Goal: Information Seeking & Learning: Learn about a topic

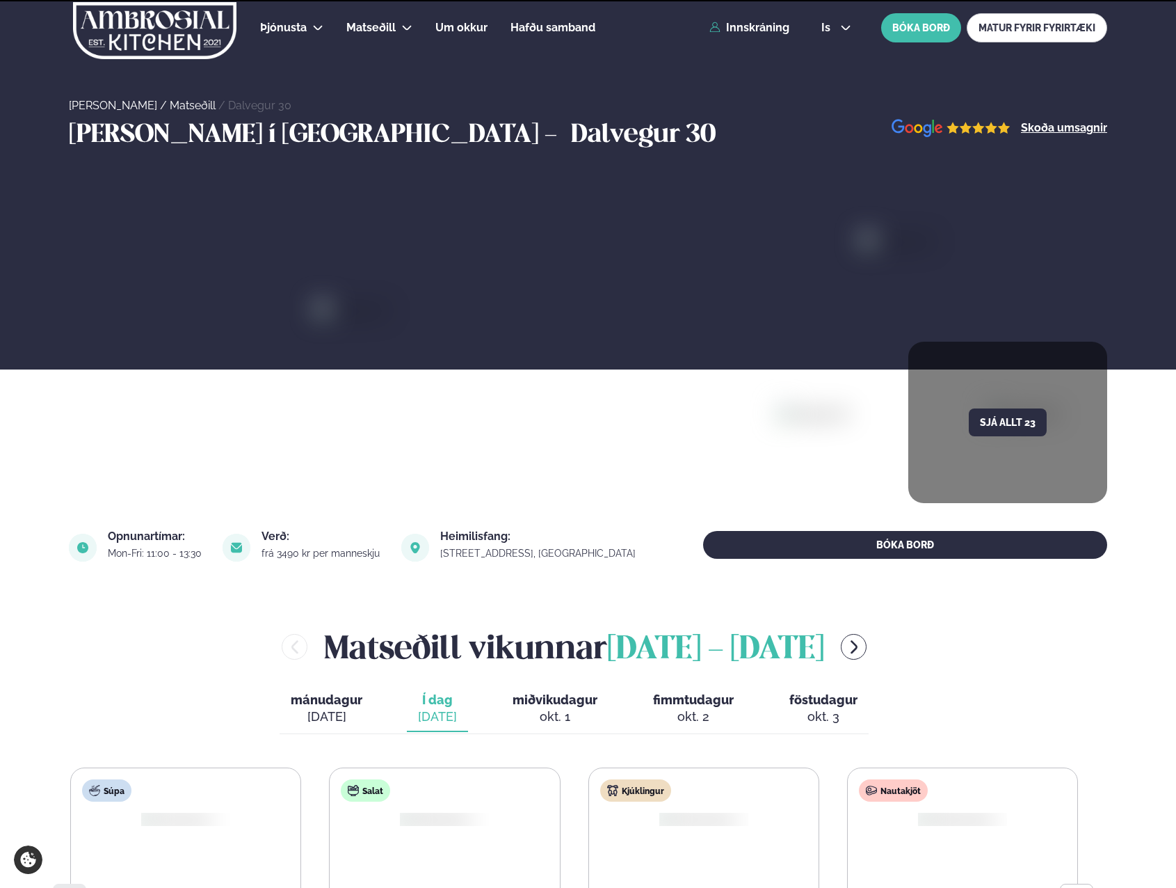
scroll to position [487, 0]
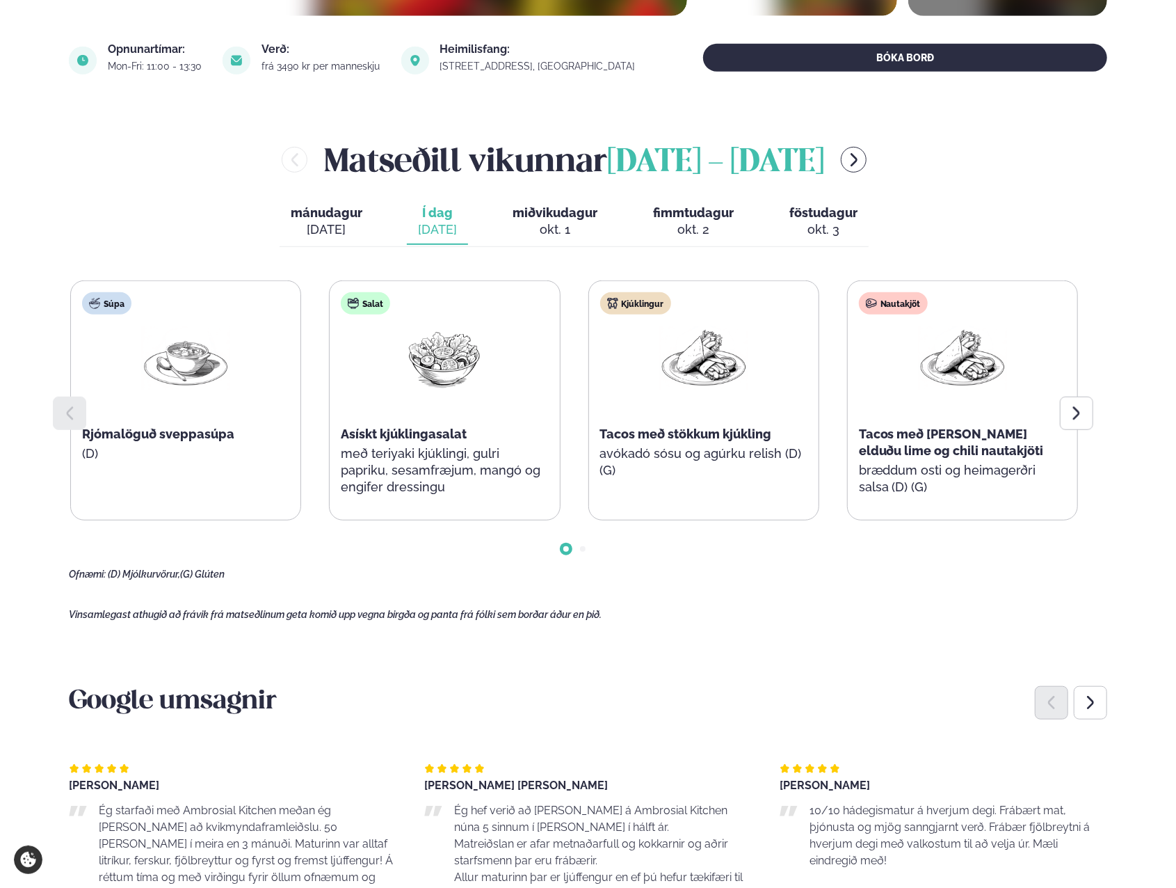
click at [1067, 401] on div at bounding box center [1076, 412] width 33 height 33
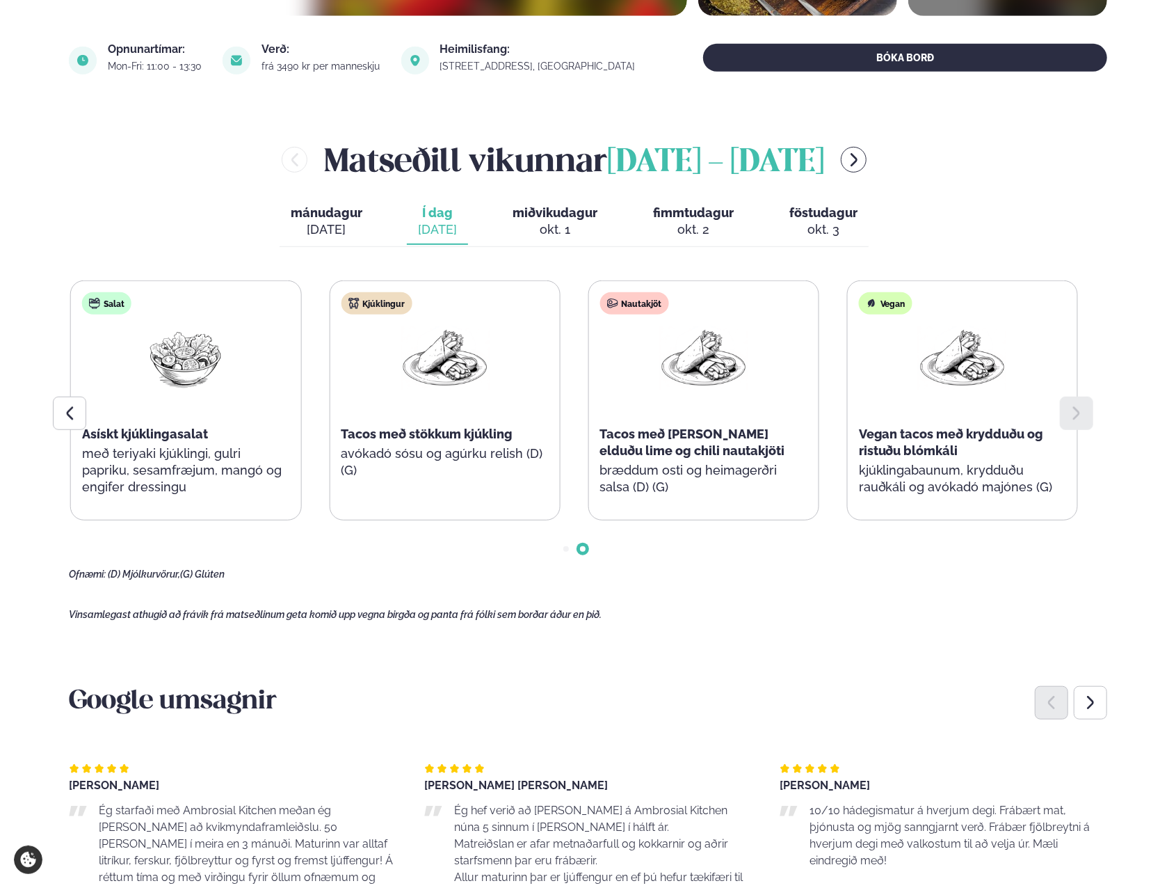
click at [564, 237] on div "okt. 1" at bounding box center [555, 229] width 85 height 17
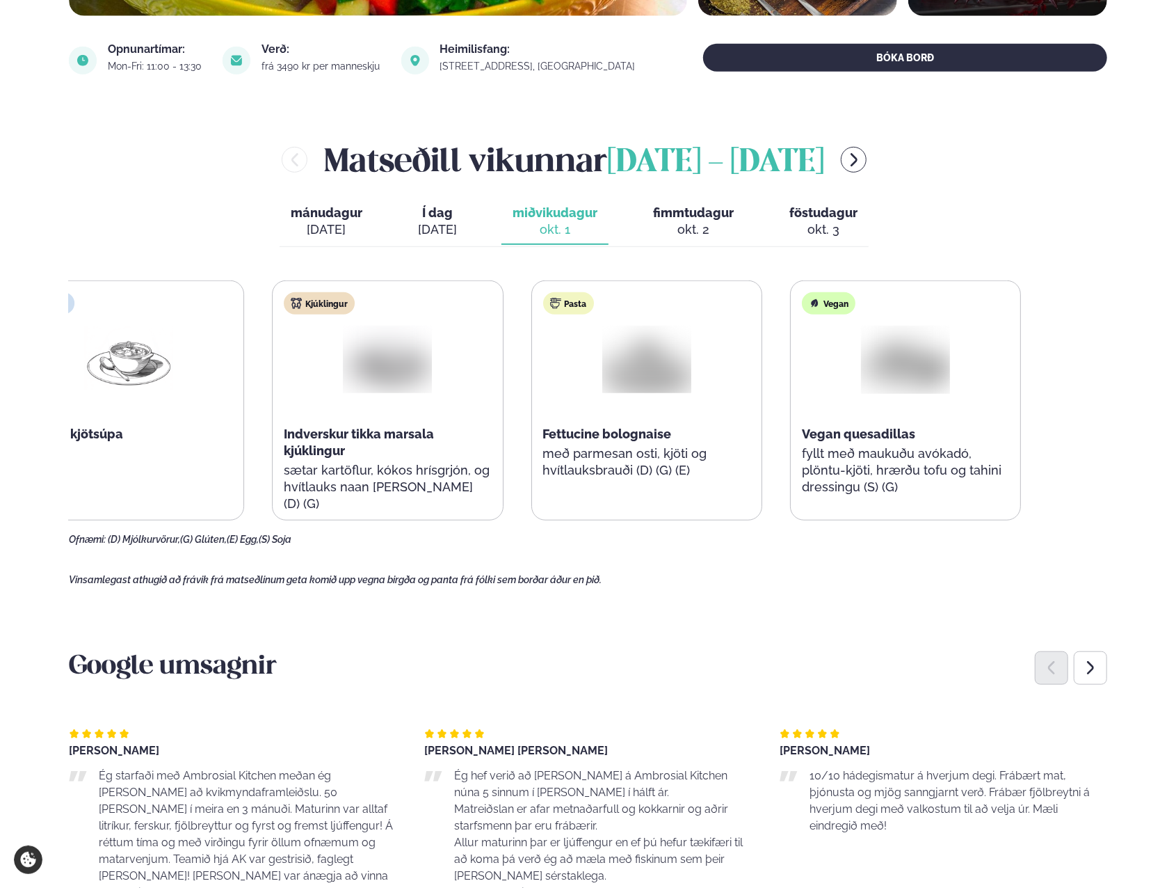
click at [69, 454] on div "Súpa Íslensk kjötsúpa" at bounding box center [129, 392] width 230 height 223
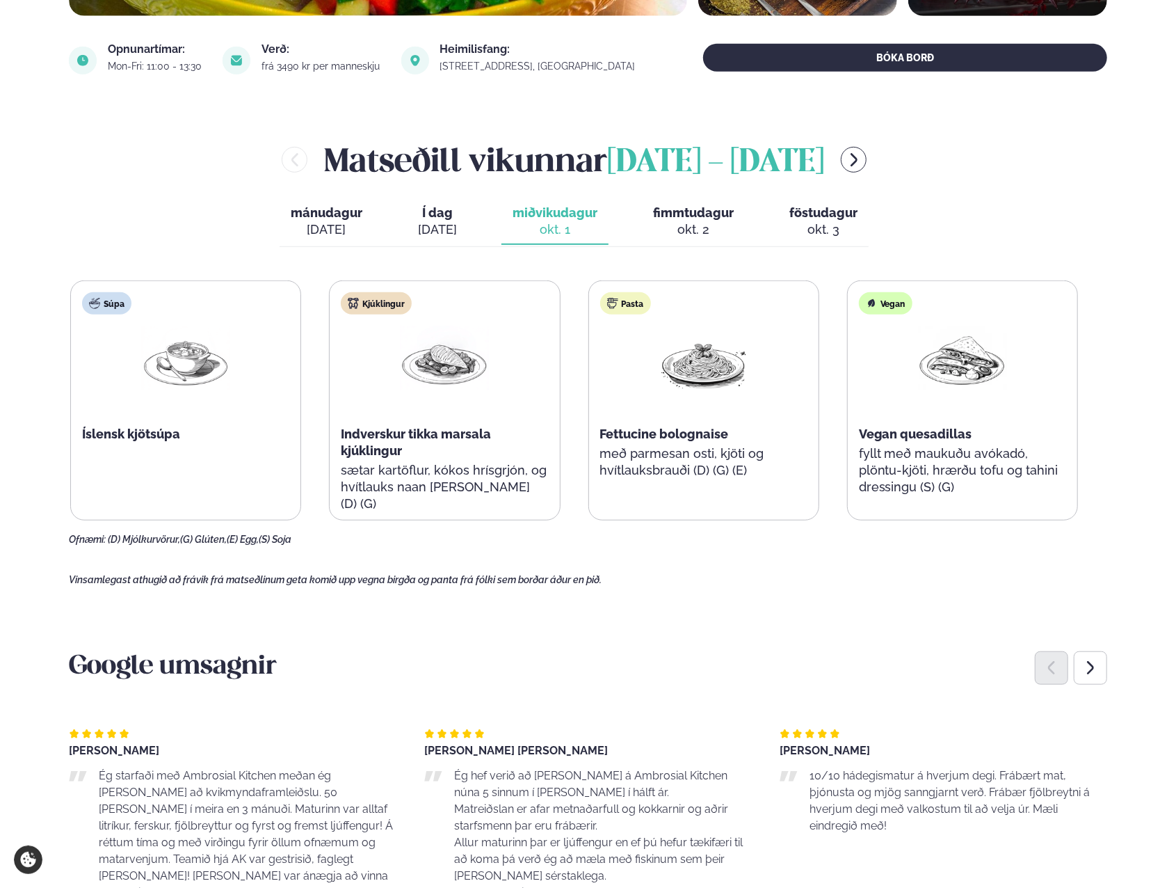
click at [690, 232] on div "okt. 2" at bounding box center [693, 229] width 81 height 17
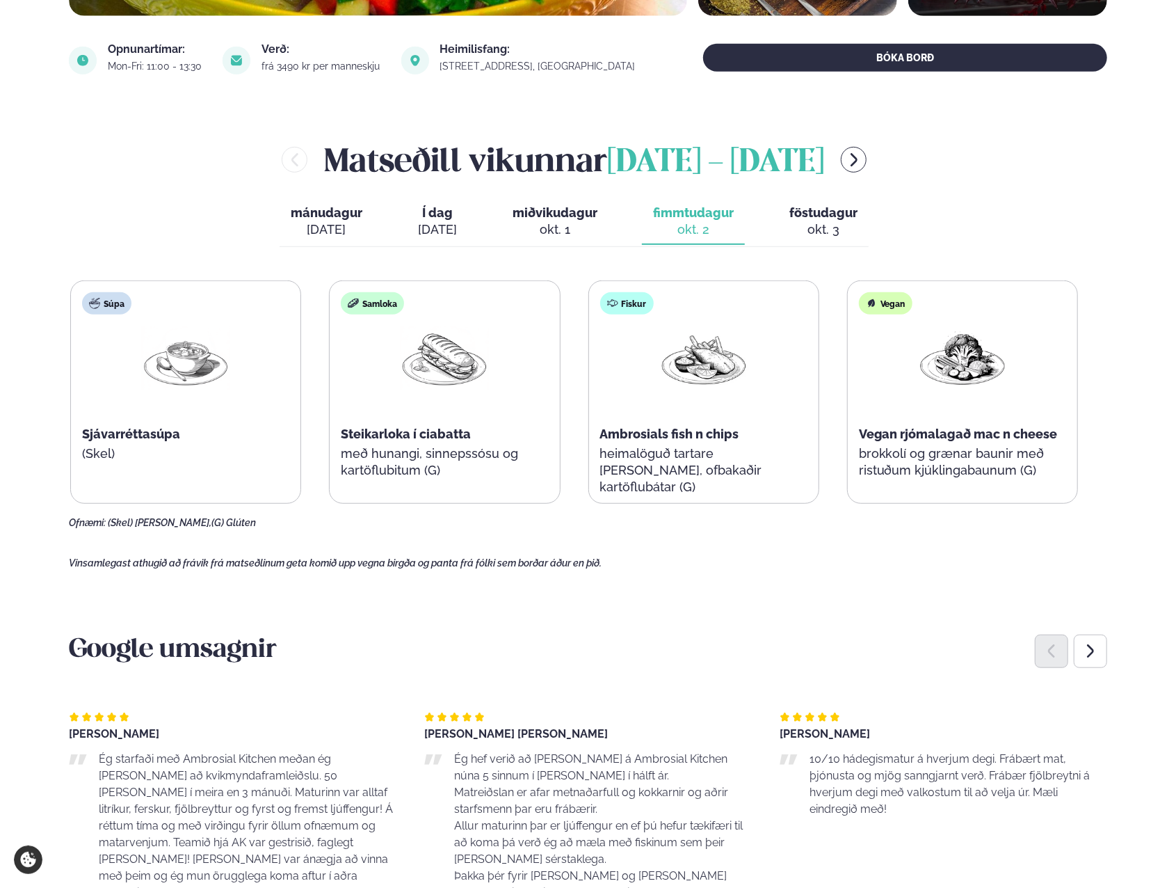
click at [849, 228] on div "okt. 3" at bounding box center [824, 229] width 68 height 17
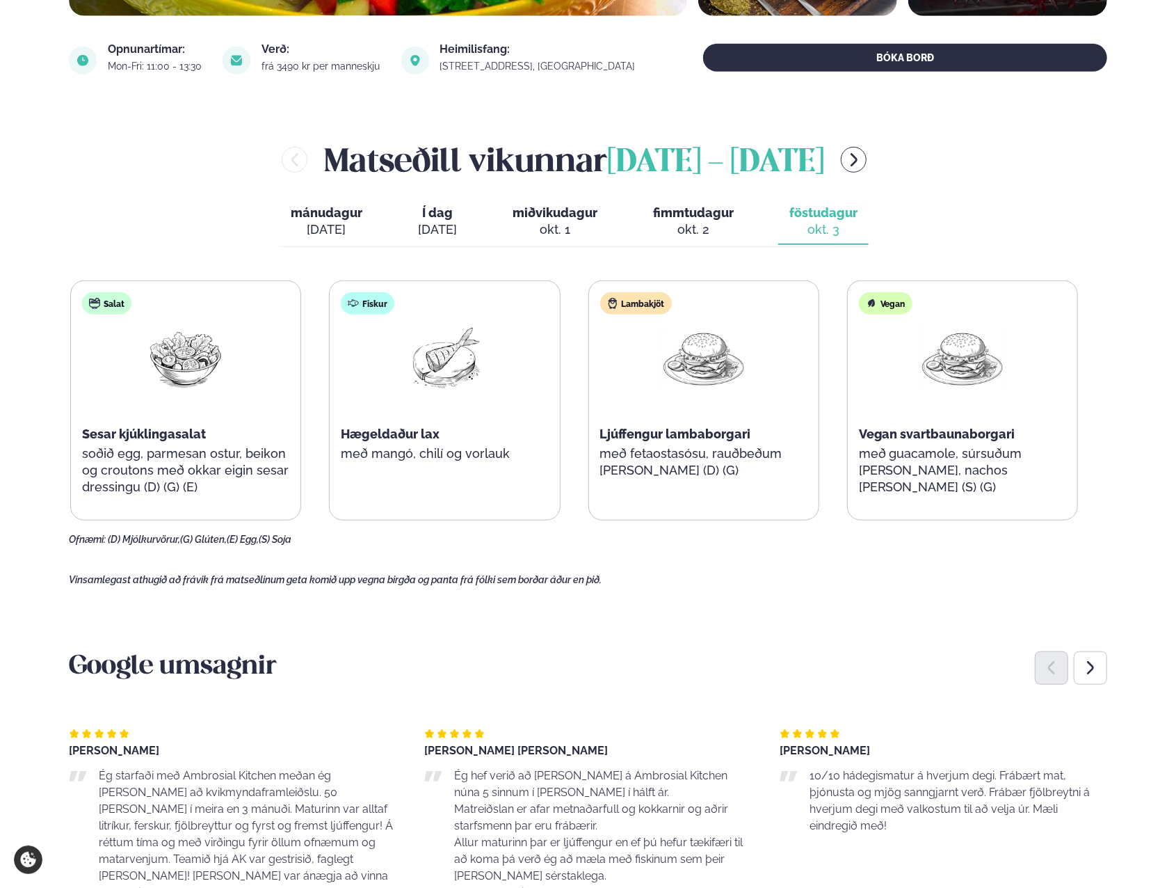
click at [433, 250] on div "[PERSON_NAME] [DATE] - [DATE] [PERSON_NAME]. [DATE] Í dag Í d. [DATE] miðvikuda…" at bounding box center [588, 341] width 1039 height 408
click at [433, 216] on span "Í dag" at bounding box center [437, 213] width 39 height 17
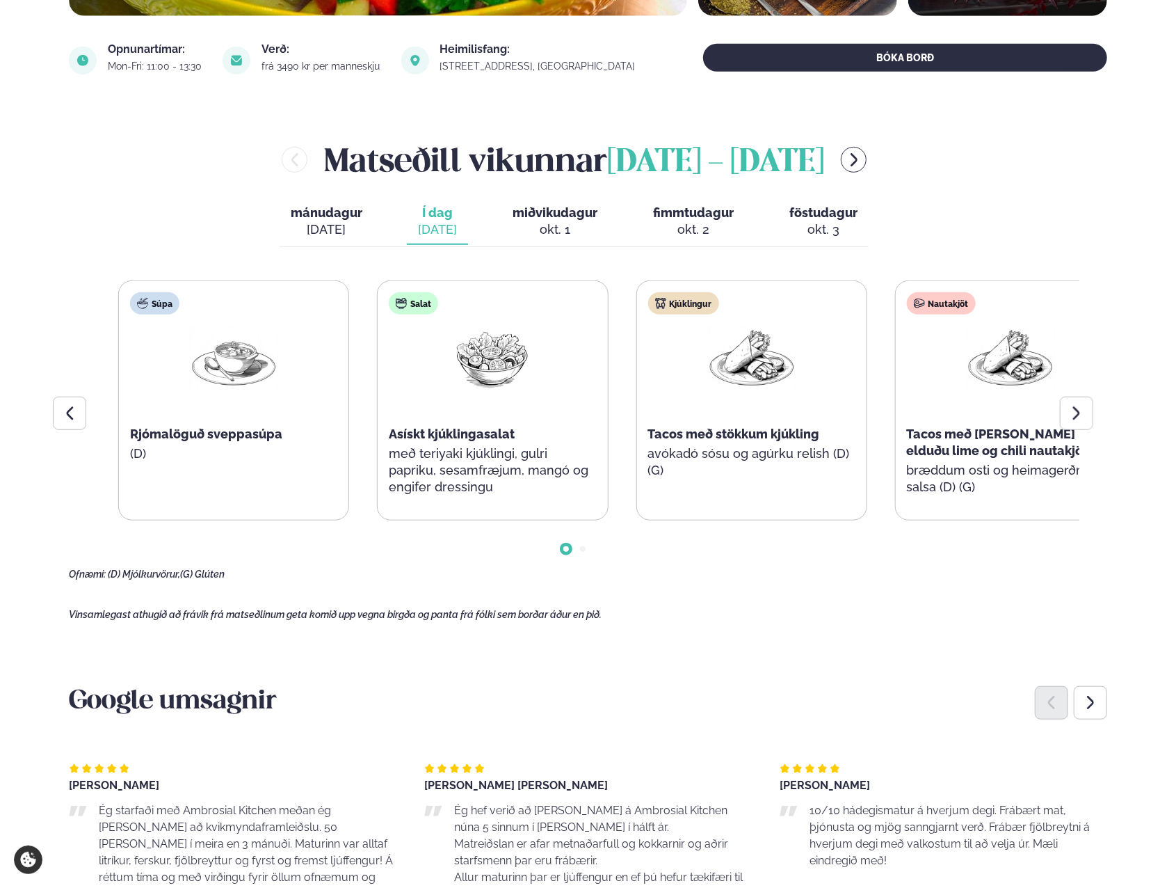
click at [237, 435] on span "Rjómalöguð sveppasúpa" at bounding box center [206, 433] width 152 height 15
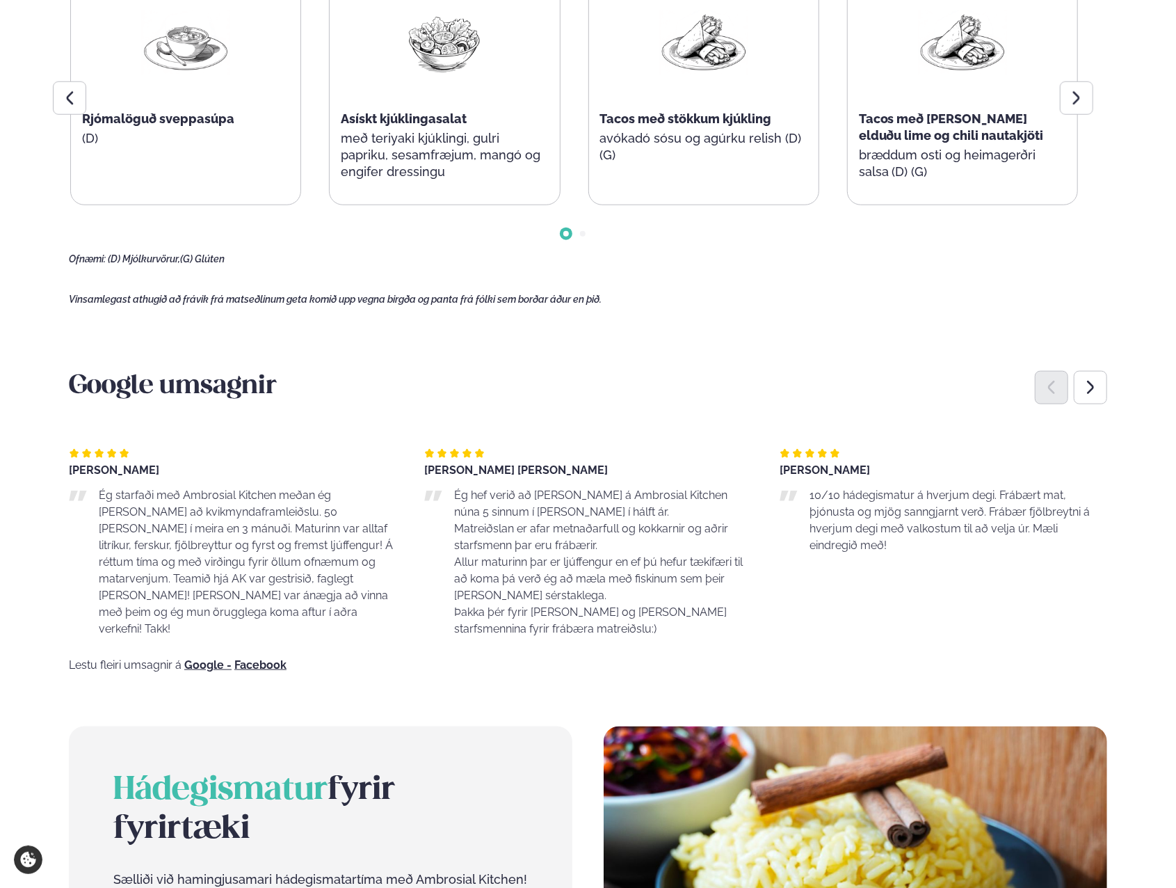
scroll to position [904, 0]
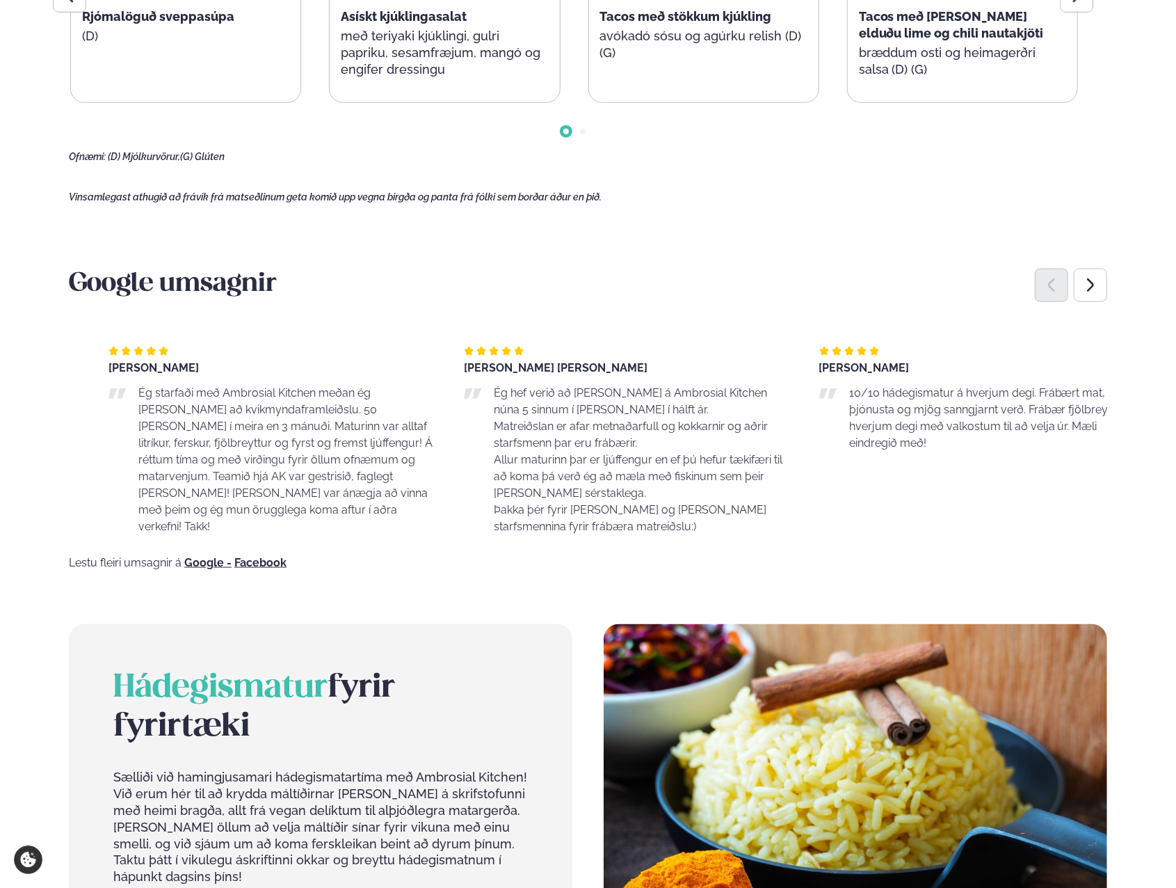
click at [537, 489] on div "Ég hef verið að [PERSON_NAME] á Ambrosial Kitchen núna 5 sinnum í [PERSON_NAME]…" at bounding box center [628, 460] width 328 height 150
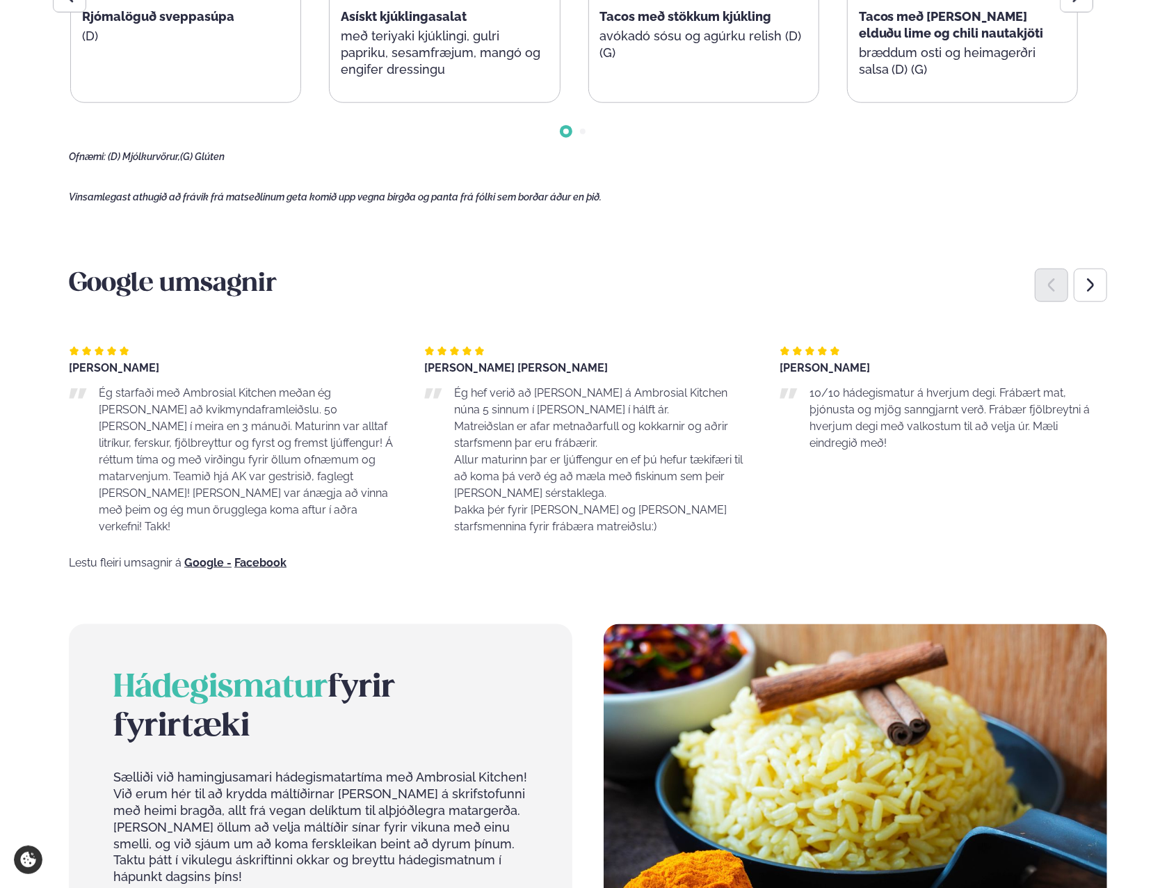
drag, startPoint x: 531, startPoint y: 538, endPoint x: 441, endPoint y: 389, distance: 173.8
click at [441, 389] on div "Google umsagnir [PERSON_NAME] Ég starfaði með Ambrosial Kitchen meðan ég [PERSO…" at bounding box center [588, 418] width 1039 height 301
click at [501, 559] on div "Lestu fleiri umsagnir á Google - Facebook" at bounding box center [588, 562] width 1039 height 11
